Goal: Obtain resource: Download file/media

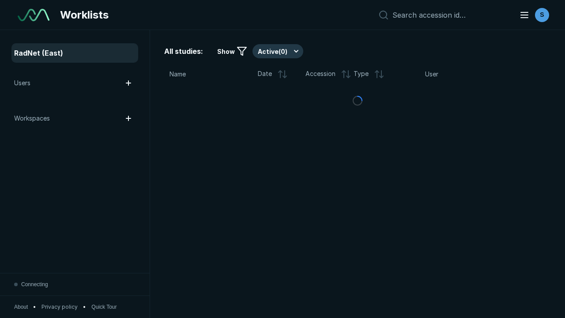
scroll to position [2409, 3674]
